Goal: Task Accomplishment & Management: Complete application form

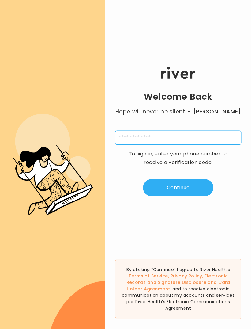
click at [203, 144] on input "tel" at bounding box center [178, 138] width 126 height 14
type input "**********"
click at [198, 196] on button "Continue" at bounding box center [178, 187] width 70 height 17
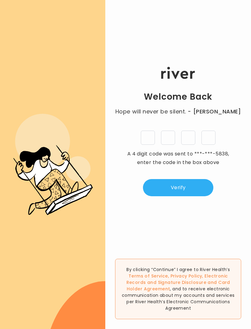
click at [150, 145] on input "tel" at bounding box center [148, 138] width 14 height 14
type input "*"
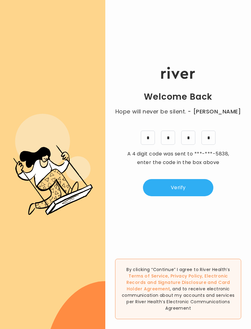
click at [200, 194] on button "Verify" at bounding box center [178, 187] width 70 height 17
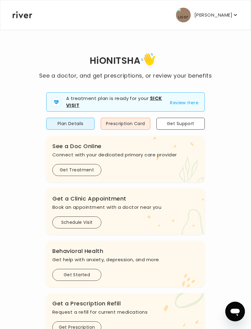
click at [187, 105] on button "Review Here" at bounding box center [184, 102] width 29 height 7
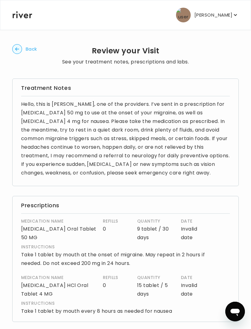
click at [22, 53] on icon "button" at bounding box center [17, 49] width 10 height 10
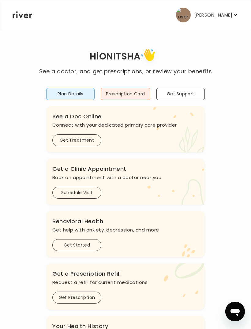
click at [138, 93] on button "Prescription Card" at bounding box center [125, 94] width 49 height 12
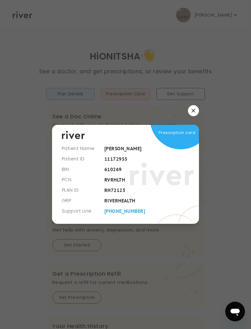
click at [192, 112] on icon "button" at bounding box center [194, 111] width 4 height 4
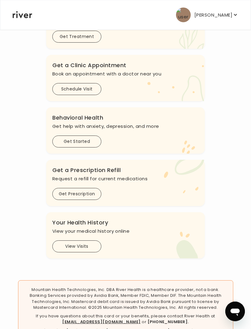
scroll to position [103, 0]
click at [115, 173] on h3 "Get a Prescription Refill" at bounding box center [125, 170] width 146 height 9
click at [95, 196] on button "Get Prescription" at bounding box center [76, 194] width 49 height 12
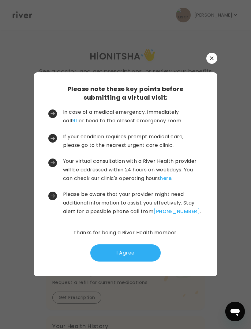
scroll to position [0, 0]
click at [142, 261] on button "I Agree" at bounding box center [125, 252] width 70 height 17
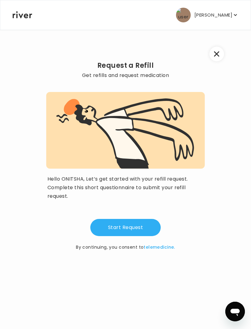
click at [141, 231] on button "Start Request" at bounding box center [125, 227] width 70 height 17
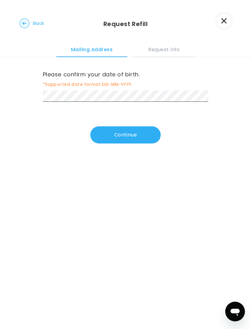
click at [149, 135] on button "Continue" at bounding box center [125, 134] width 70 height 17
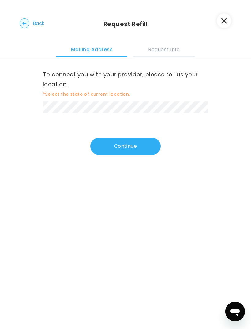
click at [148, 146] on button "Continue" at bounding box center [125, 146] width 70 height 17
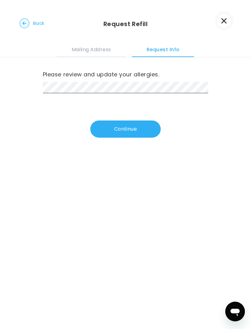
click at [152, 129] on button "Continue" at bounding box center [125, 128] width 70 height 17
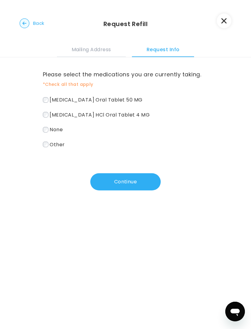
click at [53, 130] on span "None" at bounding box center [56, 129] width 13 height 7
click at [55, 130] on span "None" at bounding box center [56, 129] width 13 height 7
click at [127, 113] on span "[MEDICAL_DATA] HCl Oral Tablet 4 MG" at bounding box center [100, 114] width 100 height 7
click at [143, 98] on span "[MEDICAL_DATA] Oral Tablet 50 MG" at bounding box center [96, 99] width 93 height 7
click at [129, 182] on button "Continue" at bounding box center [125, 181] width 70 height 17
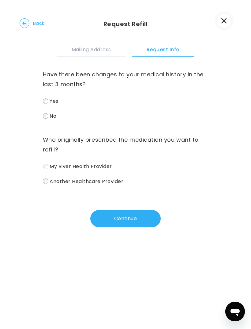
click at [25, 24] on circle "button" at bounding box center [25, 24] width 10 height 10
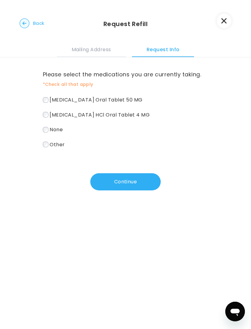
click at [53, 130] on span "None" at bounding box center [56, 129] width 13 height 7
click at [139, 183] on button "Continue" at bounding box center [125, 181] width 70 height 17
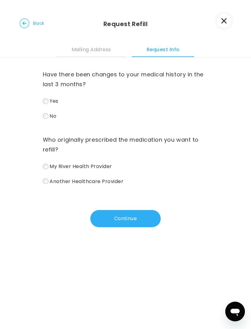
click at [105, 168] on span "My River Health Provider" at bounding box center [81, 166] width 63 height 7
click at [50, 116] on span "No" at bounding box center [53, 115] width 7 height 7
click at [142, 217] on button "Continue" at bounding box center [125, 218] width 70 height 17
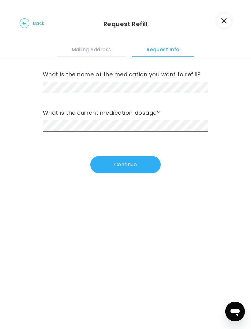
click at [226, 19] on icon "button" at bounding box center [224, 20] width 5 height 5
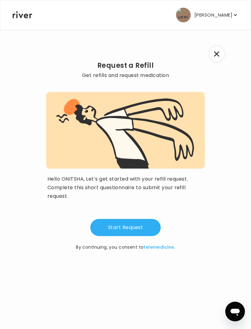
click at [212, 60] on div "Request a Refill Get refills and request medication Hello ONITSHA, Let’s get st…" at bounding box center [125, 148] width 227 height 238
click at [217, 52] on icon "button" at bounding box center [217, 54] width 6 height 6
click at [219, 64] on div "Request a Refill Get refills and request medication Hello ONITSHA, Let’s get st…" at bounding box center [125, 148] width 227 height 238
click at [216, 55] on icon "button" at bounding box center [216, 53] width 5 height 5
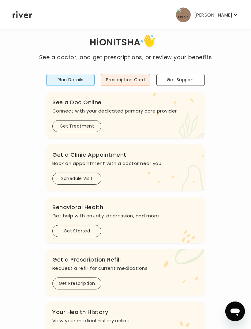
scroll to position [14, 0]
click at [93, 179] on button "Schedule Visit" at bounding box center [76, 179] width 49 height 12
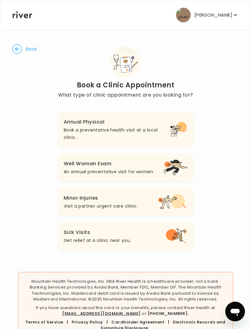
click at [154, 235] on button "Sick Visits Get relief at a clinic near you." at bounding box center [126, 236] width 136 height 28
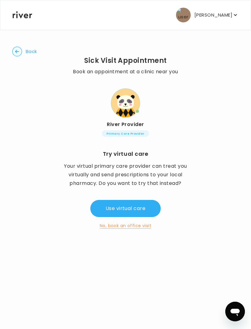
click at [143, 225] on button "No, book an office visit" at bounding box center [125, 225] width 51 height 7
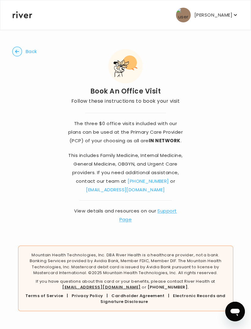
click at [171, 112] on div "The three $0 office visits included with our plans can be used at the Primary C…" at bounding box center [126, 164] width 136 height 118
click at [21, 49] on circle "button" at bounding box center [18, 52] width 10 height 10
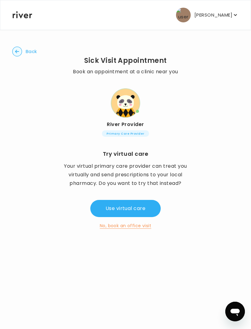
click at [145, 211] on button "Use virtual care" at bounding box center [125, 208] width 70 height 17
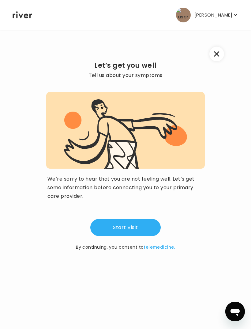
click at [219, 51] on icon "button" at bounding box center [217, 54] width 6 height 6
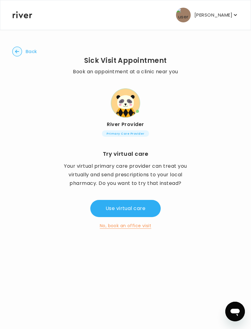
click at [21, 51] on circle "button" at bounding box center [18, 52] width 10 height 10
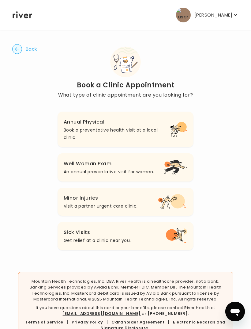
click at [21, 48] on circle "button" at bounding box center [18, 49] width 10 height 10
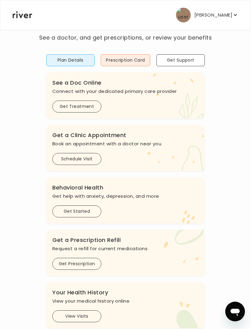
click at [94, 108] on button "Get Treatment" at bounding box center [76, 107] width 49 height 12
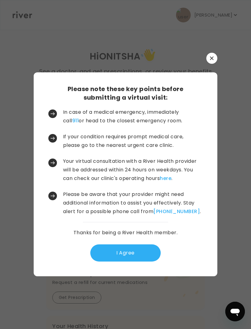
scroll to position [0, 0]
click at [141, 261] on button "I Agree" at bounding box center [125, 252] width 70 height 17
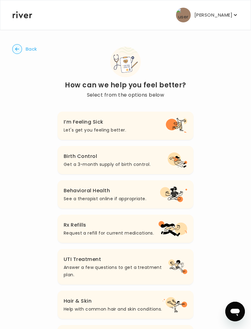
click at [21, 45] on icon "button" at bounding box center [17, 49] width 10 height 10
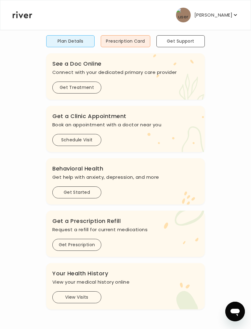
scroll to position [52, 0]
click at [166, 191] on div ".cls-1 { fill: #ffe0ae; } Behavioral Health Get help with anxiety, [MEDICAL_DAT…" at bounding box center [125, 181] width 159 height 46
click at [91, 194] on button "Get Started" at bounding box center [76, 193] width 49 height 12
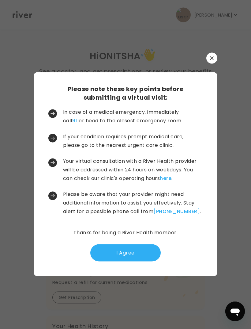
scroll to position [0, 0]
click at [148, 261] on button "I Agree" at bounding box center [125, 252] width 70 height 17
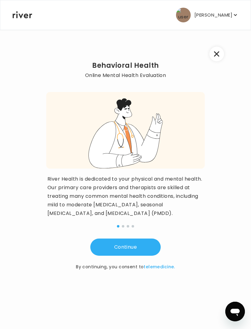
click at [217, 53] on icon "button" at bounding box center [217, 54] width 6 height 6
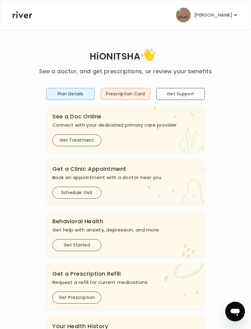
click at [190, 93] on button "Get Support" at bounding box center [181, 94] width 48 height 12
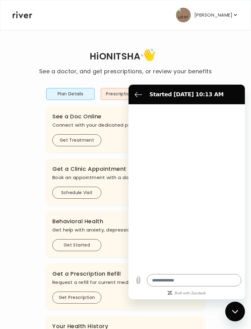
type textarea "*"
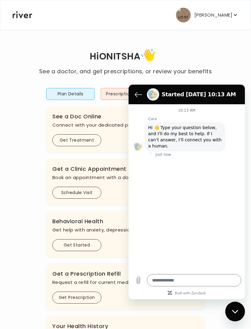
click at [190, 281] on textarea at bounding box center [194, 280] width 94 height 12
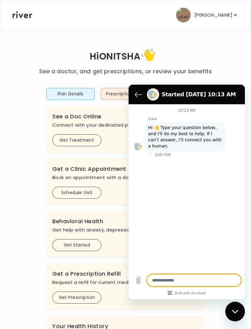
scroll to position [64, 0]
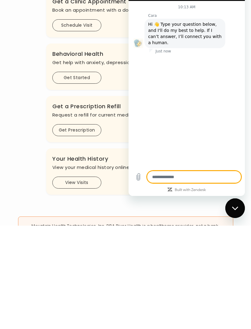
type textarea "*"
type textarea "**"
type textarea "*"
type textarea "***"
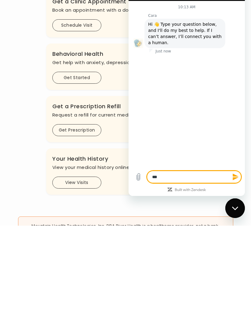
type textarea "*"
type textarea "***"
type textarea "*"
type textarea "*****"
type textarea "*"
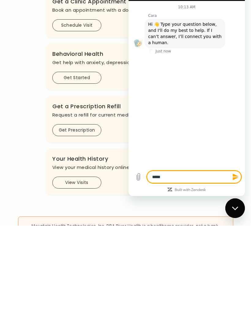
type textarea "******"
type textarea "*"
type textarea "******"
type textarea "*"
type textarea "********"
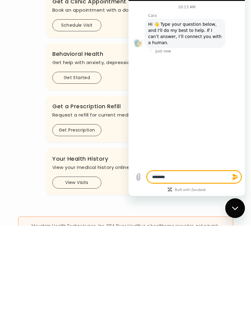
type textarea "*"
type textarea "********"
type textarea "*"
type textarea "********"
type textarea "*"
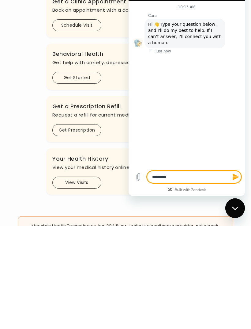
type textarea "**********"
type textarea "*"
type textarea "**********"
type textarea "*"
type textarea "**********"
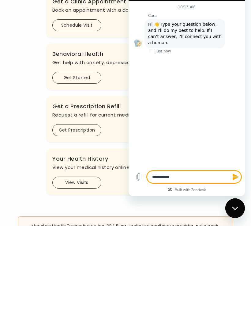
type textarea "*"
type textarea "**********"
type textarea "*"
type textarea "**********"
type textarea "*"
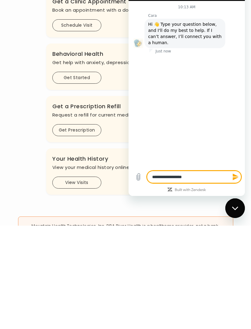
type textarea "**********"
type textarea "*"
type textarea "**********"
type textarea "*"
type textarea "**********"
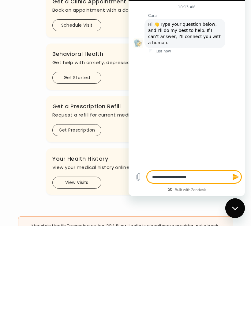
type textarea "*"
type textarea "**********"
type textarea "*"
type textarea "**********"
type textarea "*"
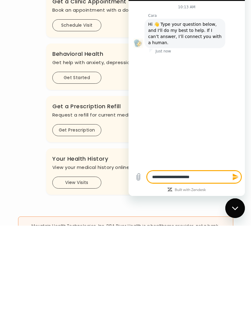
type textarea "**********"
type textarea "*"
type textarea "**********"
type textarea "*"
type textarea "**********"
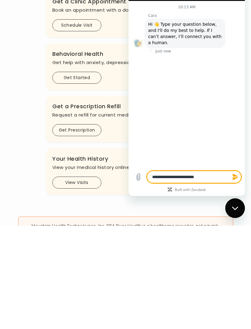
type textarea "*"
type textarea "**********"
type textarea "*"
type textarea "**********"
type textarea "*"
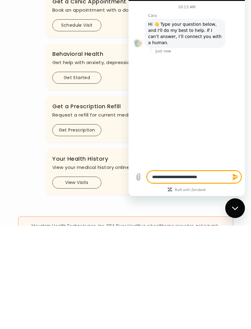
type textarea "**********"
type textarea "*"
type textarea "**********"
type textarea "*"
type textarea "**********"
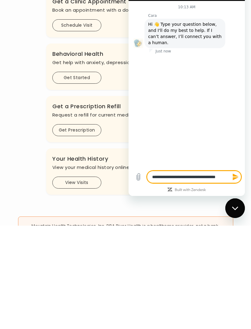
type textarea "*"
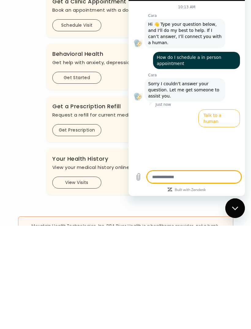
click at [227, 115] on button "Talk to a human" at bounding box center [220, 118] width 42 height 18
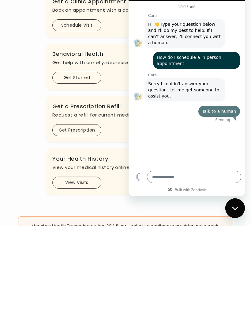
scroll to position [131, 0]
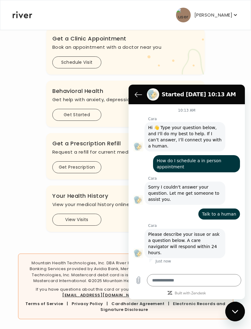
type textarea "*"
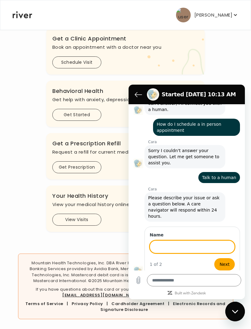
scroll to position [36, 0]
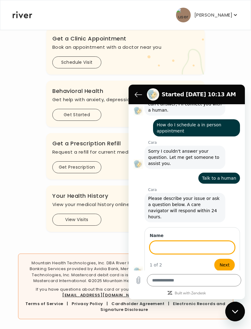
click at [196, 241] on input "Name" at bounding box center [192, 247] width 85 height 13
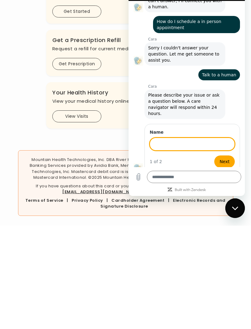
type input "**********"
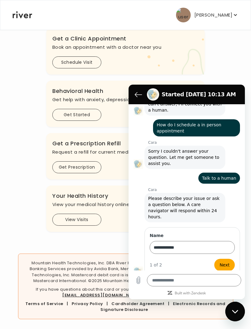
click at [230, 261] on span "Next" at bounding box center [225, 264] width 10 height 7
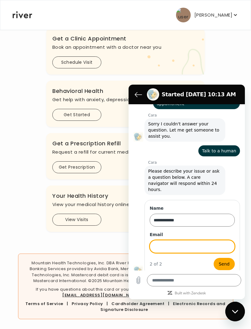
scroll to position [62, 0]
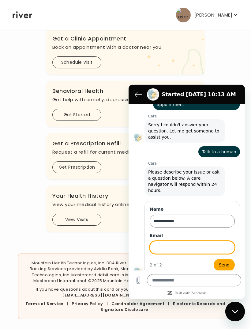
click at [133, 98] on section "Started [DATE] 10:13 AM" at bounding box center [187, 95] width 116 height 20
click at [139, 95] on icon "Back to the conversation list" at bounding box center [138, 94] width 7 height 5
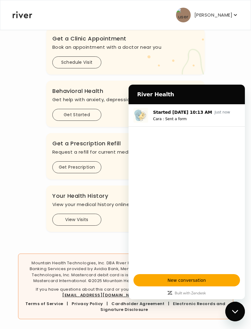
click at [229, 55] on div "Hi ONITSHA See a doctor, and get prescriptions, or review your benefits Plan De…" at bounding box center [125, 73] width 227 height 315
click at [215, 311] on div "Terms of Service | Privacy Policy | Cardholder Agreement | Electronic Records a…" at bounding box center [125, 307] width 205 height 12
click at [235, 309] on div "Close messaging window" at bounding box center [235, 311] width 18 height 18
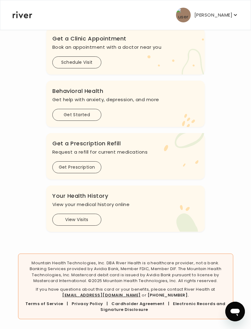
click at [88, 220] on button "View Visits" at bounding box center [76, 220] width 49 height 12
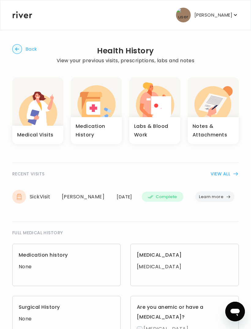
click at [211, 130] on h3 "Notes & Attachments" at bounding box center [213, 130] width 41 height 17
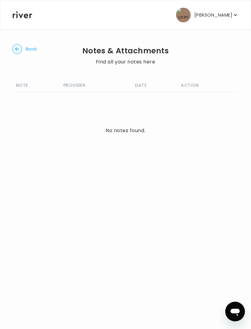
click at [19, 48] on circle "button" at bounding box center [18, 49] width 10 height 10
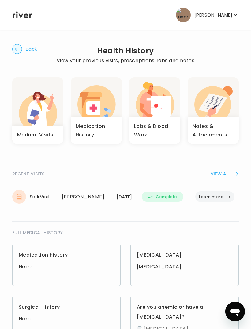
click at [163, 130] on h3 "Labs & Blood Work" at bounding box center [154, 130] width 41 height 17
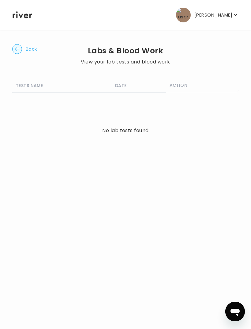
click at [15, 45] on icon "button" at bounding box center [17, 49] width 10 height 10
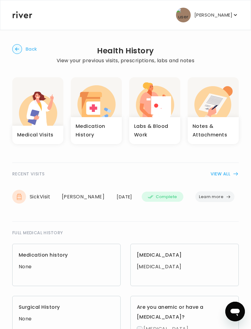
click at [101, 133] on h3 "Medication History" at bounding box center [96, 130] width 41 height 17
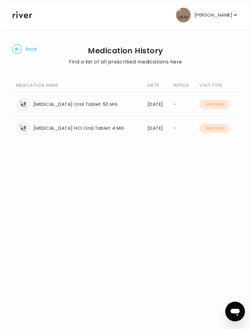
click at [17, 46] on circle "button" at bounding box center [18, 49] width 10 height 10
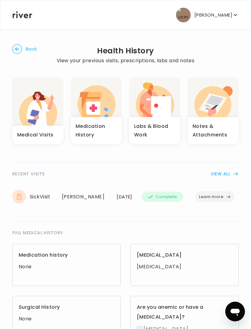
click at [219, 193] on button "Learn more" at bounding box center [215, 196] width 39 height 11
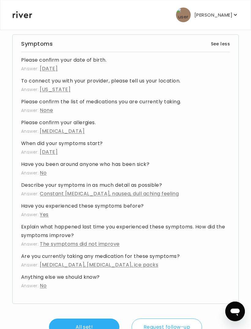
scroll to position [302, 0]
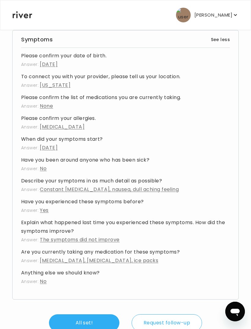
click at [181, 319] on button "Request follow-up" at bounding box center [167, 322] width 70 height 17
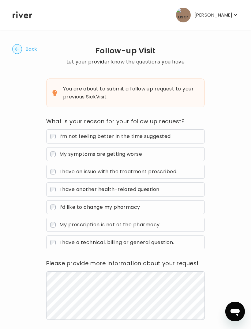
click at [176, 135] on label "I’m not feeling better in the time suggested" at bounding box center [125, 136] width 159 height 14
click at [184, 161] on label "My symptoms are getting worse" at bounding box center [125, 154] width 159 height 14
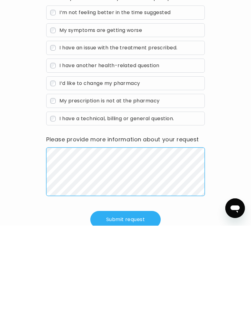
scroll to position [40, 0]
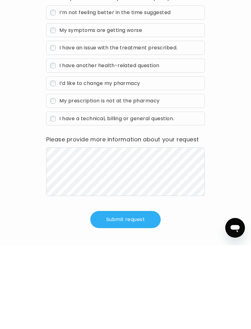
click at [148, 295] on button "Submit request" at bounding box center [125, 303] width 70 height 17
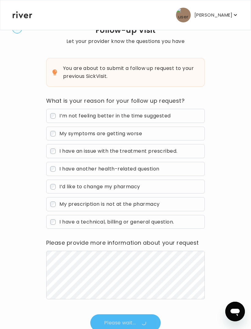
scroll to position [0, 0]
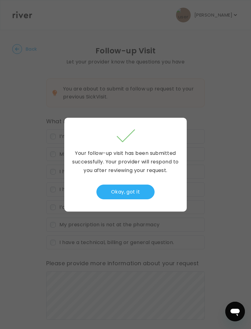
click at [145, 199] on button "Okay, got it" at bounding box center [126, 191] width 58 height 15
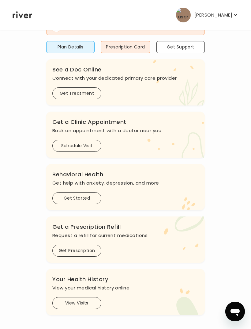
scroll to position [99, 0]
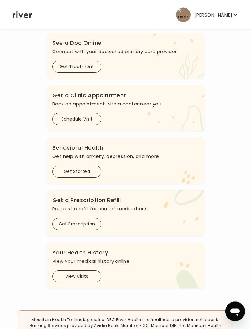
click at [95, 277] on button "View Visits" at bounding box center [76, 277] width 49 height 12
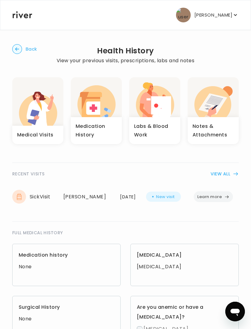
click at [234, 15] on icon "button" at bounding box center [236, 15] width 6 height 6
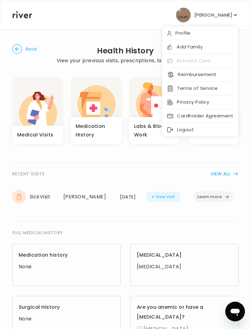
click at [217, 74] on button "Reimbursement" at bounding box center [191, 74] width 49 height 9
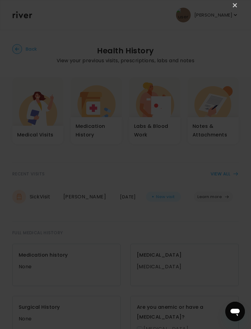
click at [232, 7] on link "×" at bounding box center [235, 5] width 7 height 7
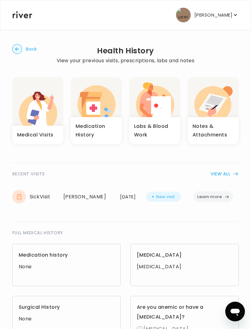
click at [238, 15] on icon "button" at bounding box center [236, 15] width 6 height 6
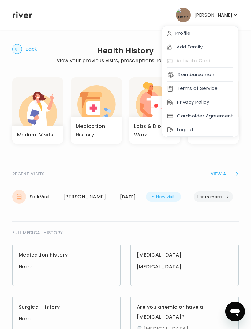
click at [139, 42] on div "Back Health History View your previous visits, prescriptions, labs and notes Me…" at bounding box center [125, 315] width 227 height 573
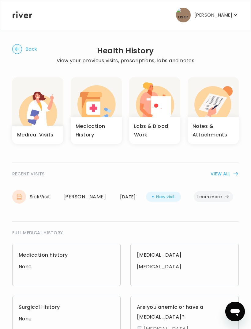
click at [227, 17] on p "[PERSON_NAME]" at bounding box center [214, 15] width 38 height 9
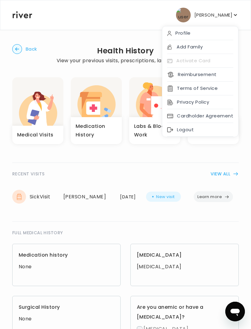
click at [212, 77] on button "Reimbursement" at bounding box center [191, 74] width 49 height 9
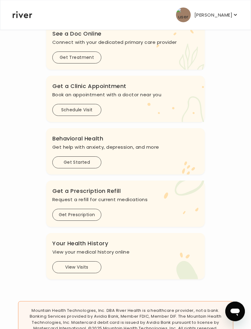
click at [231, 12] on p "[PERSON_NAME]" at bounding box center [214, 15] width 38 height 9
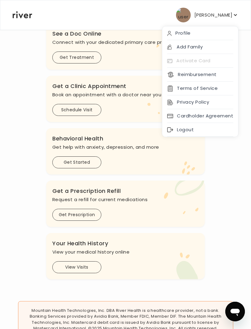
click at [217, 73] on button "Reimbursement" at bounding box center [191, 74] width 49 height 9
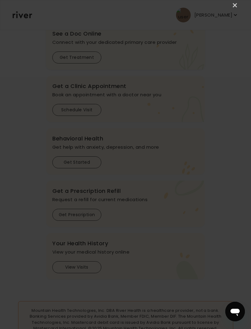
click at [234, 6] on link "×" at bounding box center [235, 5] width 7 height 7
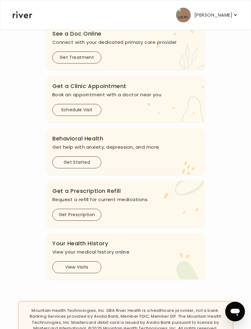
click at [234, 16] on icon "button" at bounding box center [236, 15] width 6 height 6
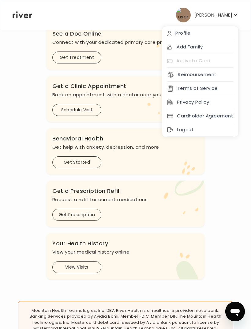
click at [234, 14] on icon "button" at bounding box center [236, 15] width 6 height 6
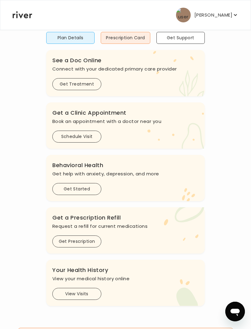
scroll to position [0, 0]
